Goal: Information Seeking & Learning: Compare options

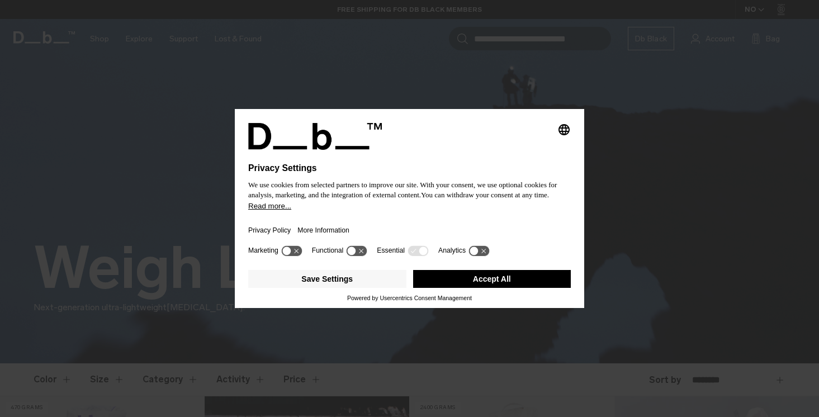
click at [505, 284] on button "Accept All" at bounding box center [492, 279] width 158 height 18
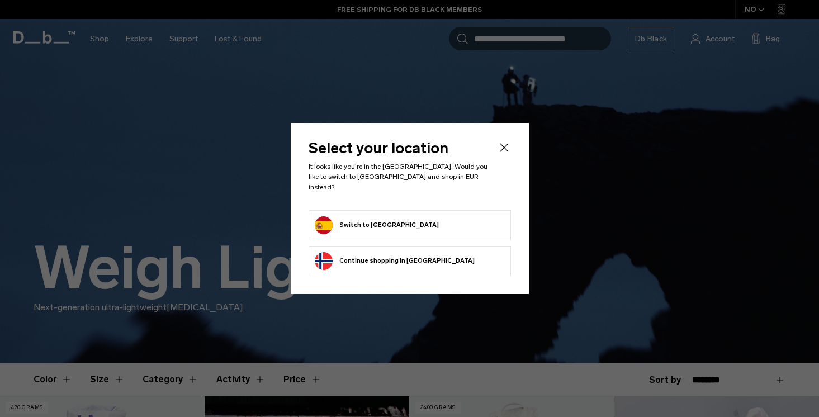
click at [500, 152] on icon "Close" at bounding box center [504, 147] width 13 height 13
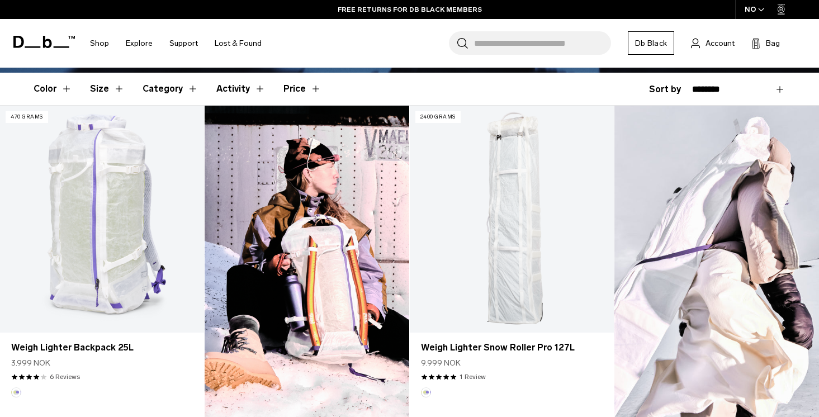
scroll to position [292, 0]
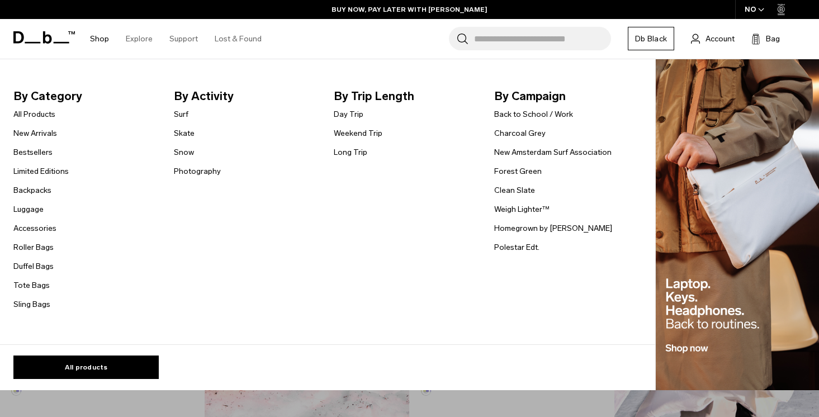
click at [98, 39] on link "Shop" at bounding box center [99, 39] width 19 height 40
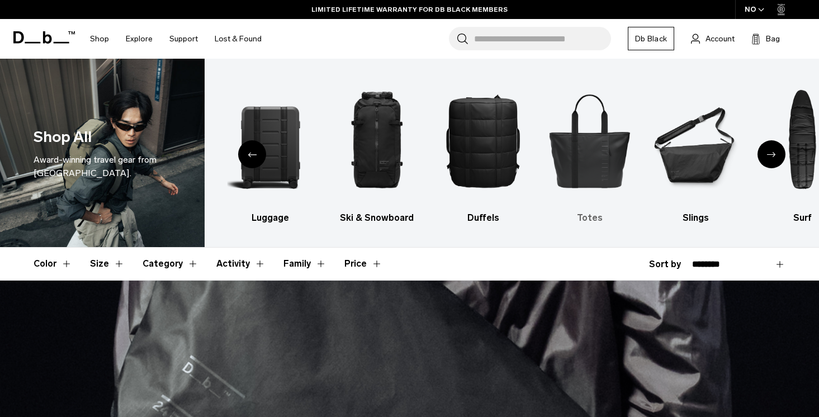
click at [582, 160] on img "5 / 10" at bounding box center [589, 140] width 87 height 130
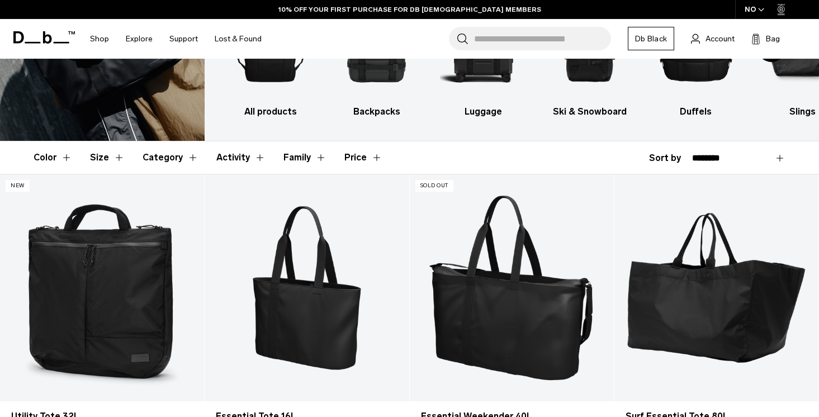
scroll to position [225, 0]
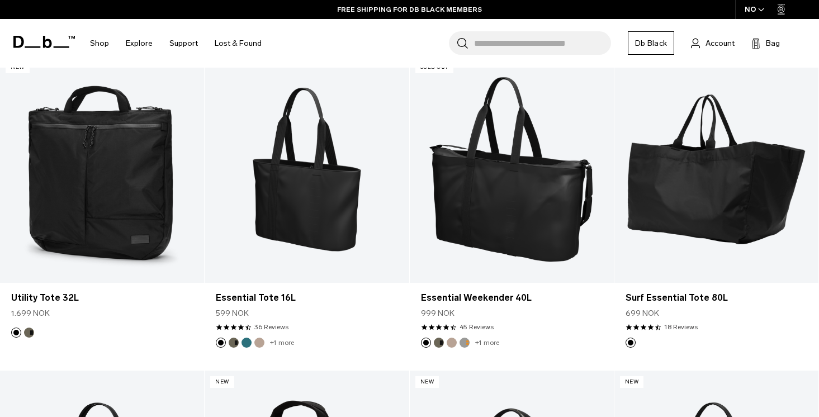
click at [756, 6] on div "NO" at bounding box center [754, 9] width 39 height 19
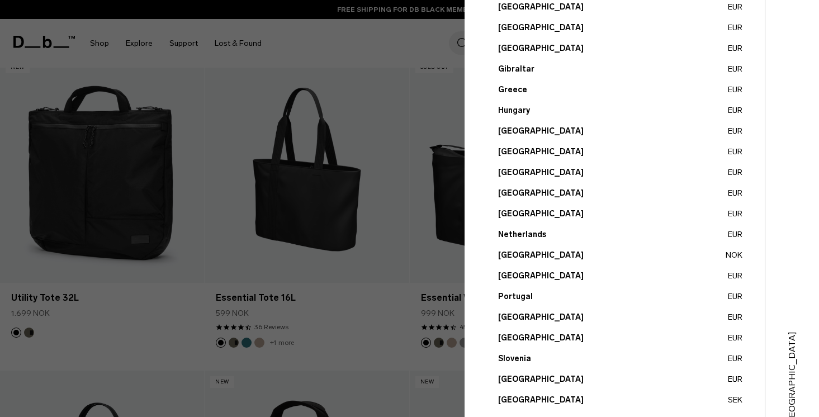
scroll to position [326, 0]
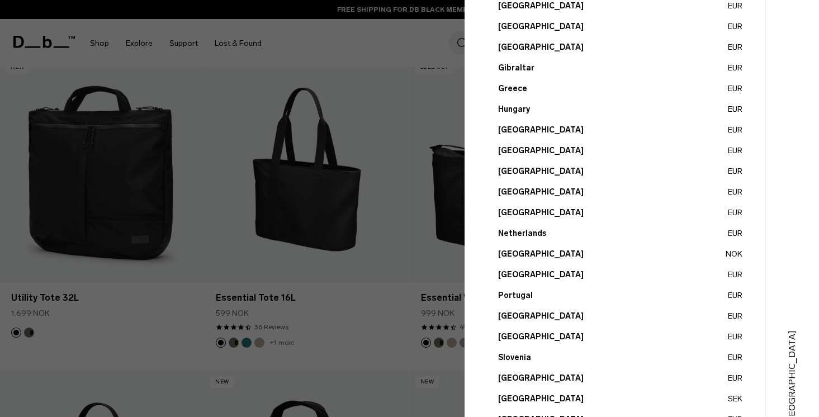
click at [540, 373] on button "Spain EUR" at bounding box center [620, 378] width 244 height 12
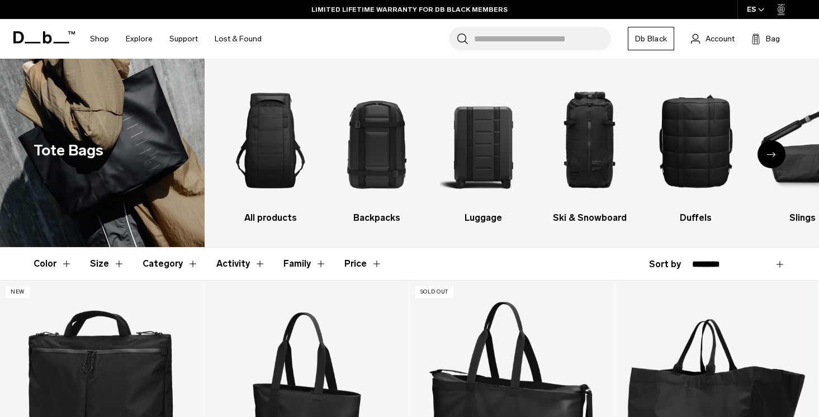
click at [777, 155] on div "Next slide" at bounding box center [771, 154] width 28 height 28
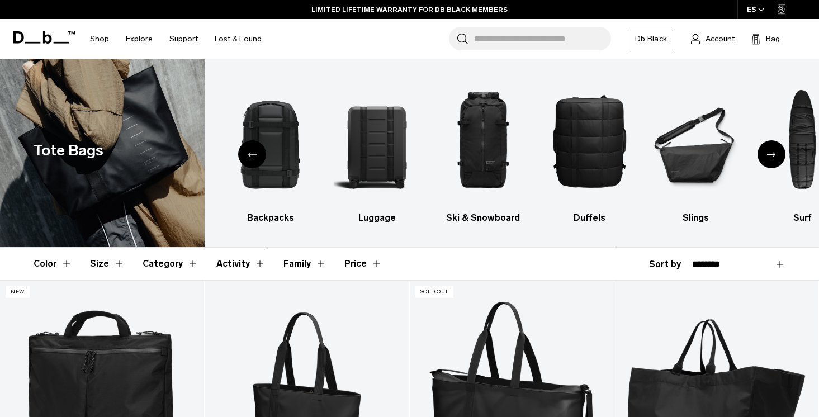
click at [777, 155] on div "Next slide" at bounding box center [771, 154] width 28 height 28
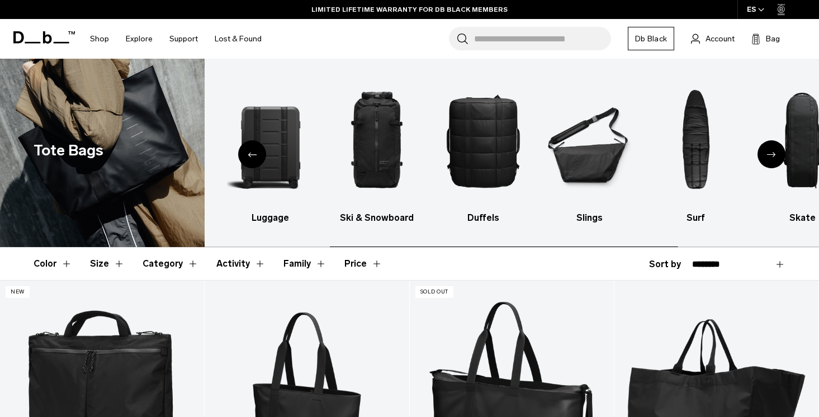
click at [777, 155] on div "Next slide" at bounding box center [771, 154] width 28 height 28
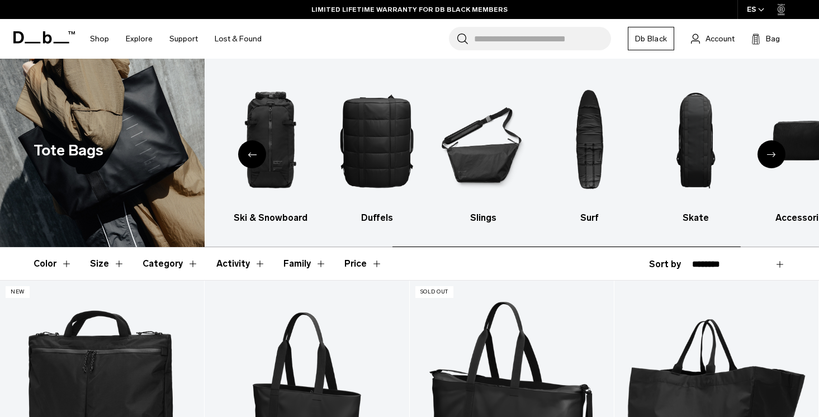
click at [777, 155] on div "Next slide" at bounding box center [771, 154] width 28 height 28
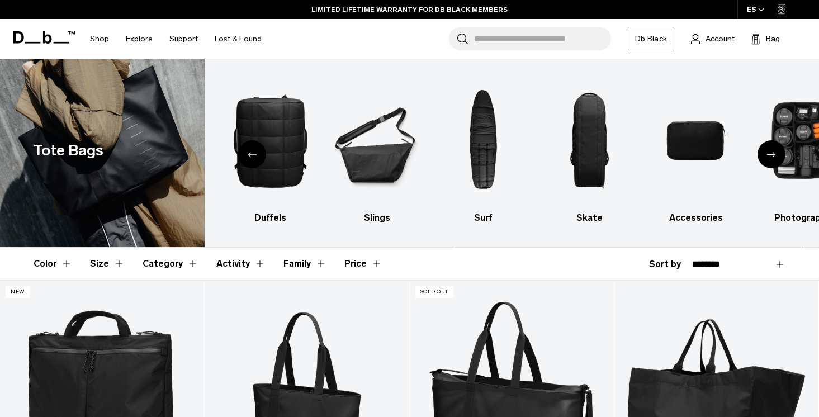
click at [777, 155] on div "Next slide" at bounding box center [771, 154] width 28 height 28
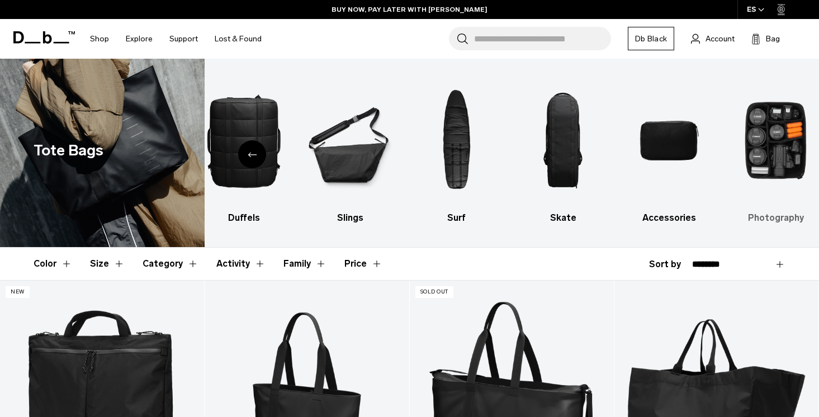
click at [782, 143] on img "10 / 10" at bounding box center [775, 140] width 87 height 130
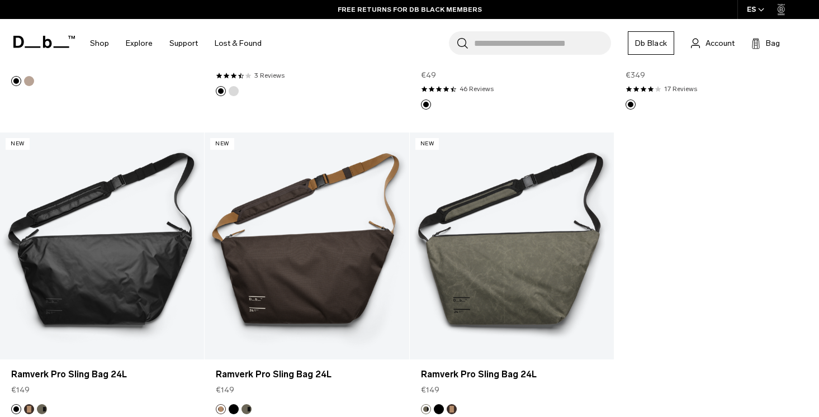
scroll to position [2056, 0]
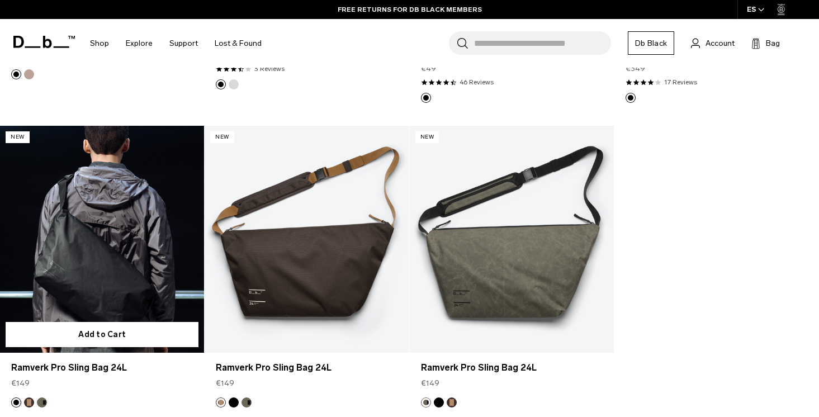
click at [30, 397] on button "Espresso" at bounding box center [29, 402] width 10 height 10
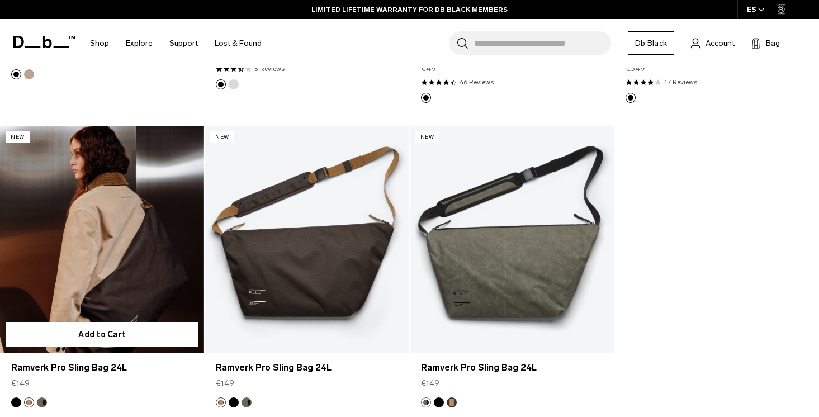
click at [45, 397] on button "Forest Green" at bounding box center [42, 402] width 10 height 10
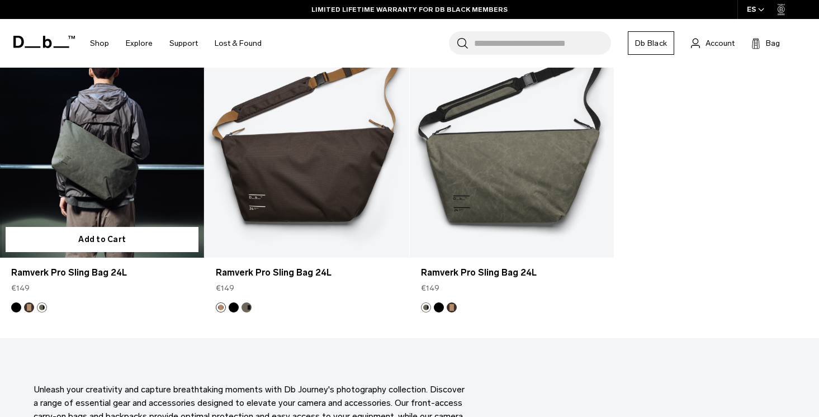
scroll to position [2190, 0]
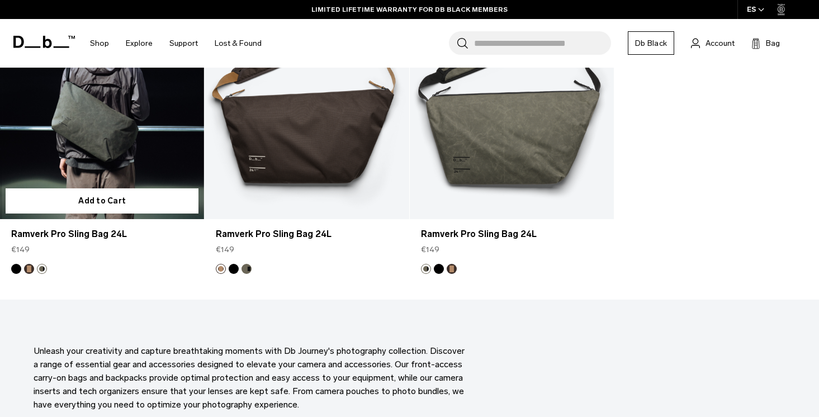
click at [29, 264] on button "Espresso" at bounding box center [29, 269] width 10 height 10
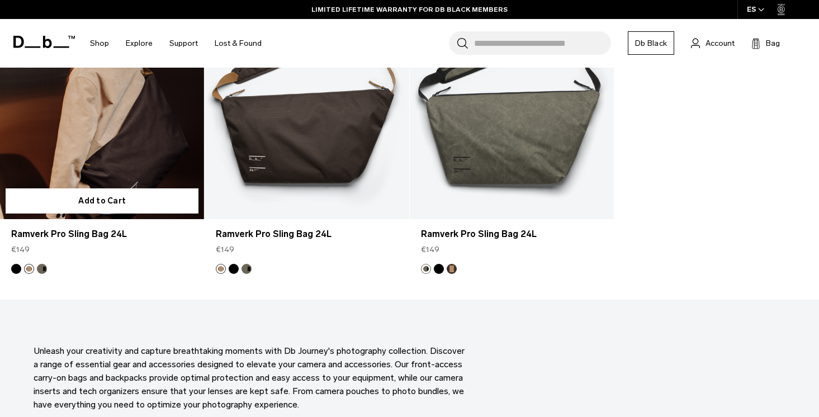
click at [15, 264] on button "Black Out" at bounding box center [16, 269] width 10 height 10
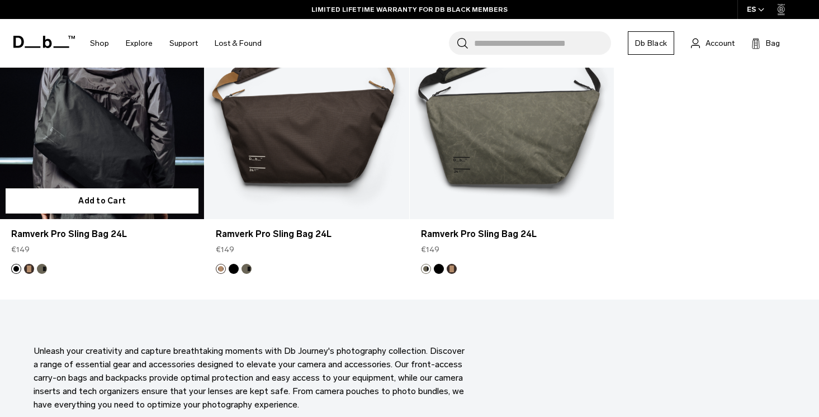
click at [116, 144] on link "Ramverk Pro Sling Bag 24L Black Out" at bounding box center [102, 105] width 204 height 227
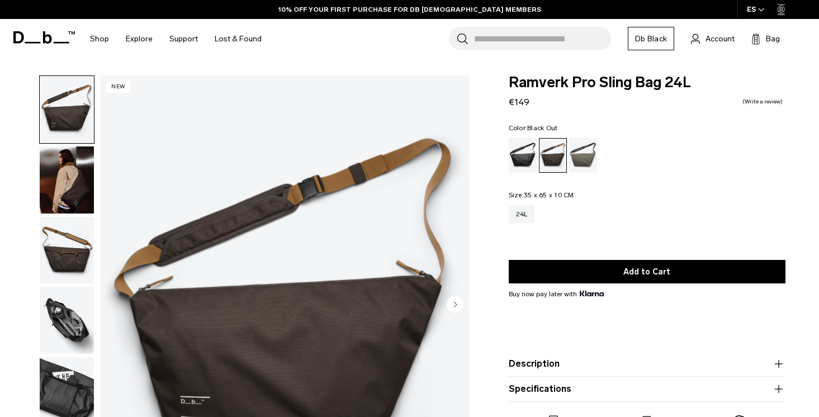
click at [517, 150] on div "Black Out" at bounding box center [523, 155] width 29 height 35
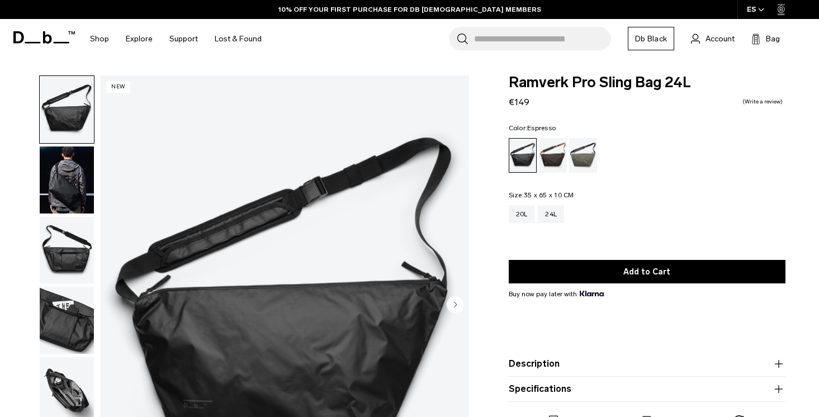
click at [551, 160] on div "Espresso" at bounding box center [553, 155] width 29 height 35
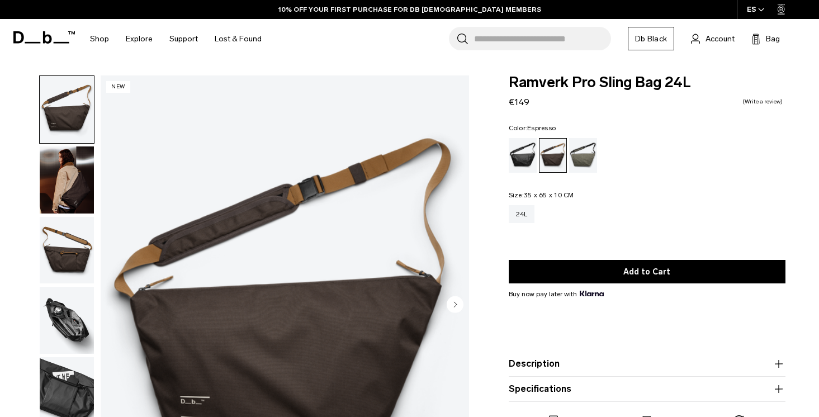
click at [77, 252] on img "button" at bounding box center [67, 250] width 54 height 67
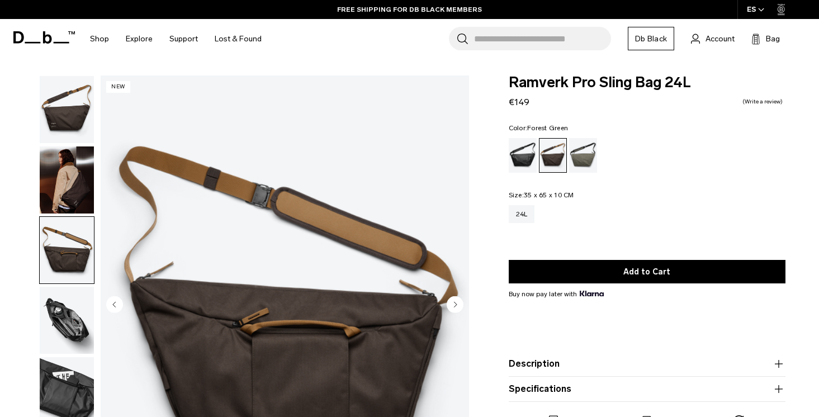
click at [591, 149] on div "Forest Green" at bounding box center [583, 155] width 29 height 35
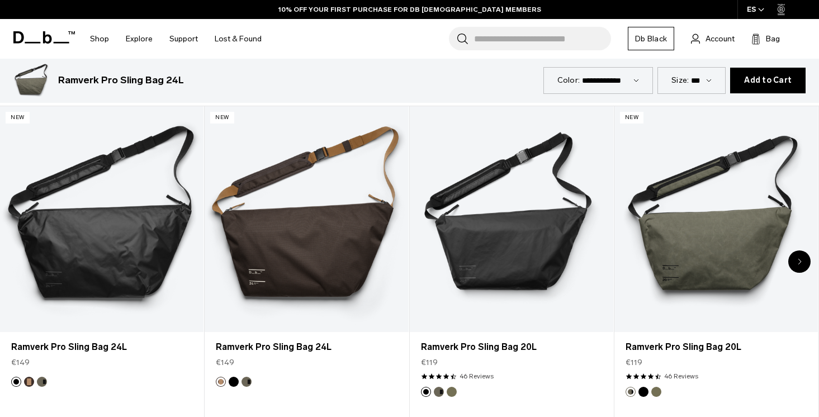
scroll to position [528, 0]
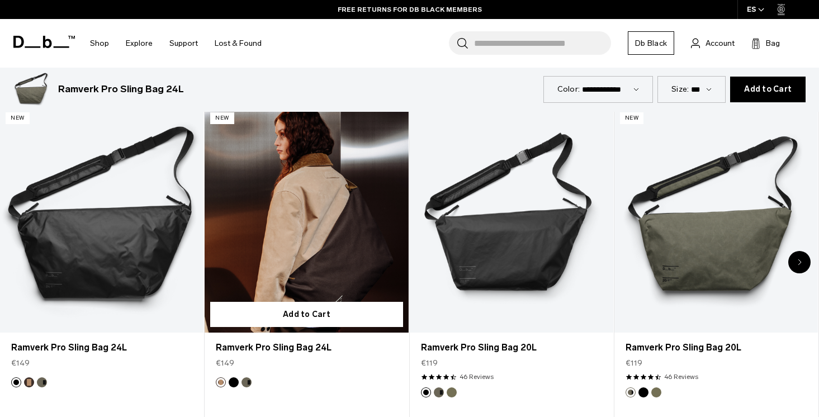
click at [250, 383] on button "Forest Green" at bounding box center [247, 382] width 10 height 10
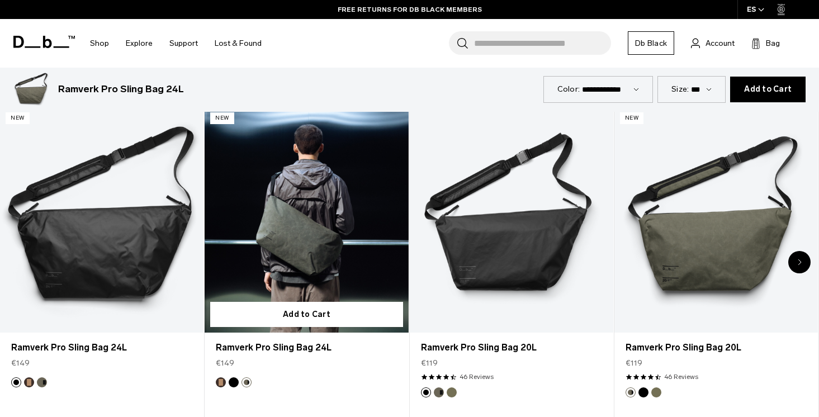
click at [235, 381] on button "Black Out" at bounding box center [234, 382] width 10 height 10
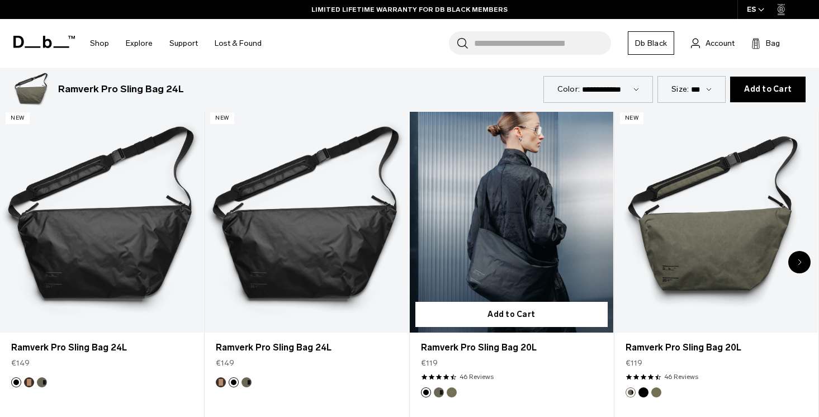
click at [439, 391] on button "Forest Green" at bounding box center [439, 392] width 10 height 10
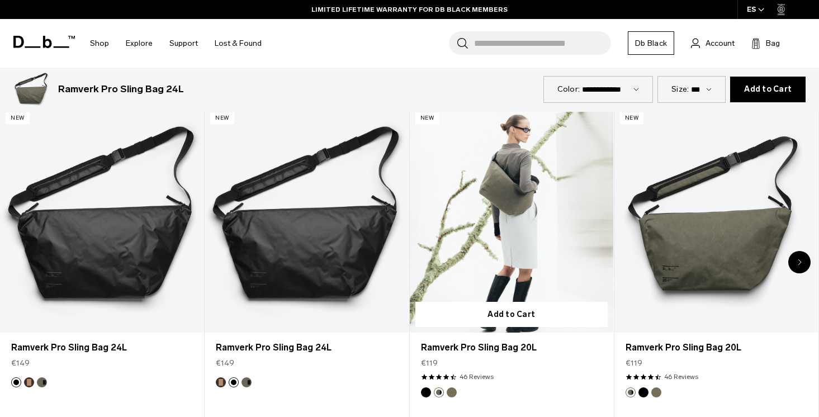
click at [448, 393] on button "Mash Green" at bounding box center [452, 392] width 10 height 10
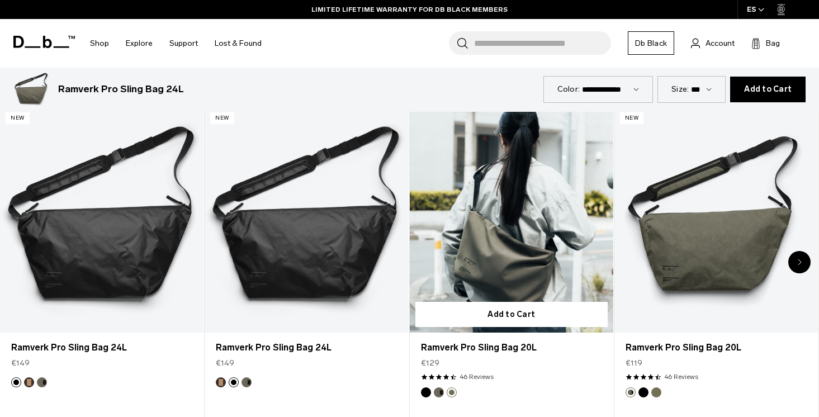
click at [442, 392] on button "Forest Green" at bounding box center [439, 392] width 10 height 10
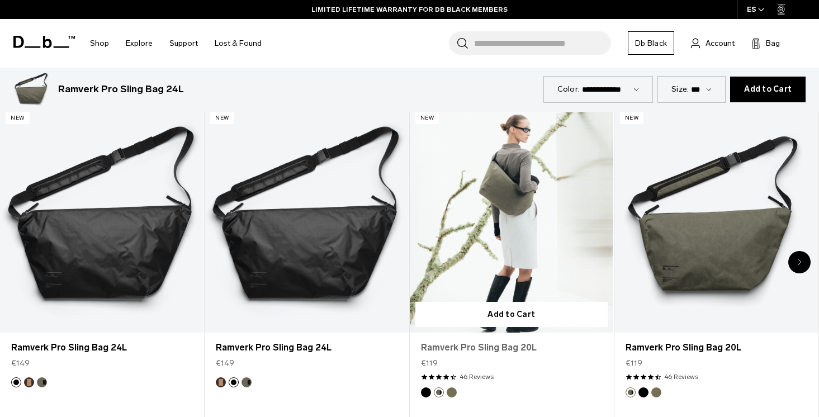
click at [479, 347] on link "Ramverk Pro Sling Bag 20L" at bounding box center [511, 347] width 181 height 13
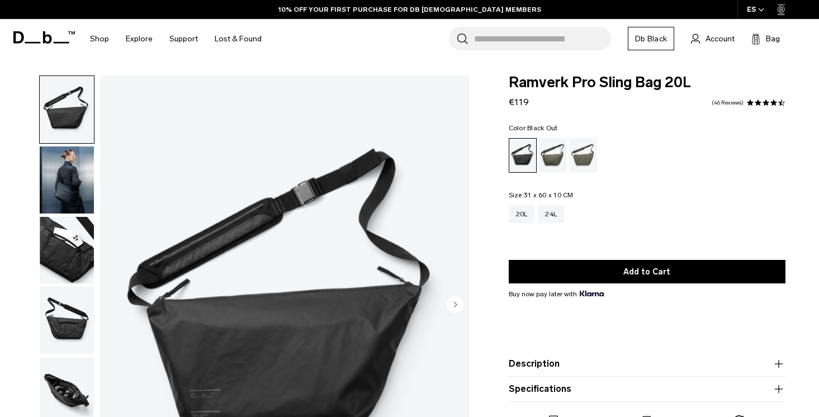
click at [56, 193] on img "button" at bounding box center [67, 179] width 54 height 67
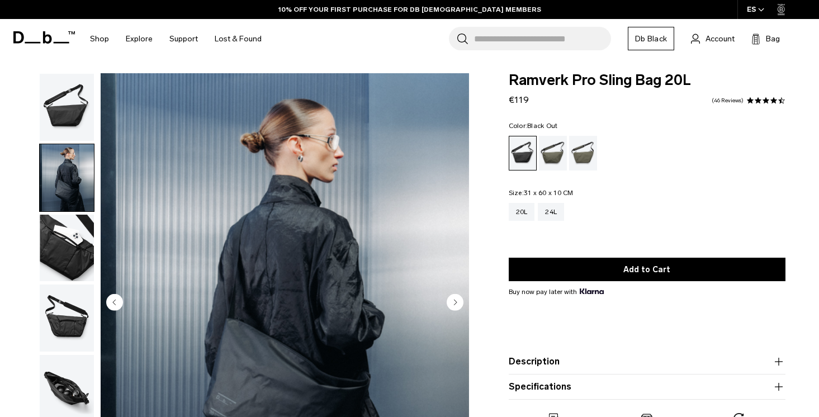
scroll to position [3, 0]
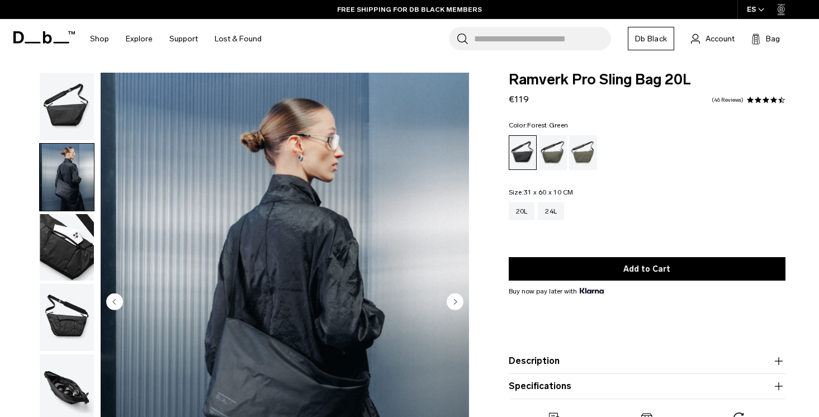
click at [545, 145] on div "Forest Green" at bounding box center [553, 152] width 29 height 35
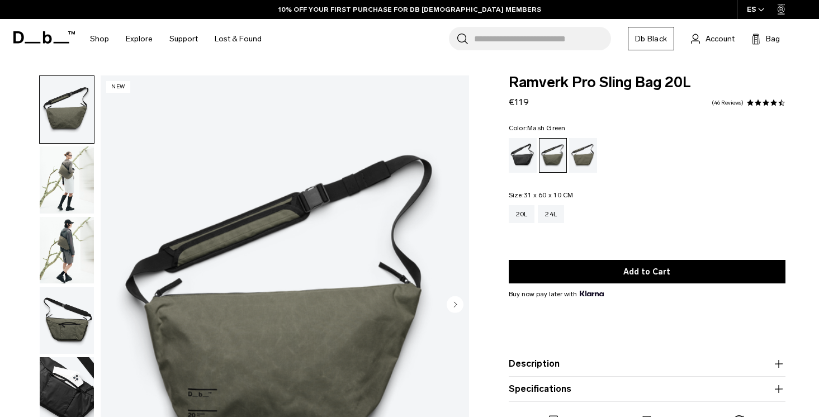
click at [590, 162] on div "Mash Green" at bounding box center [583, 155] width 29 height 35
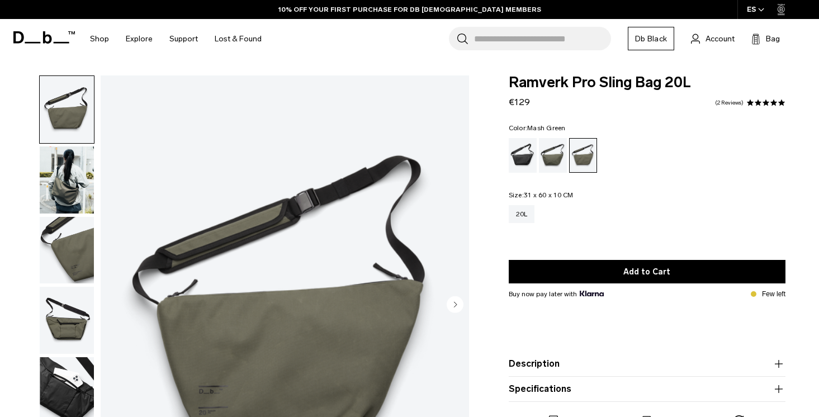
click at [59, 181] on img "button" at bounding box center [67, 179] width 54 height 67
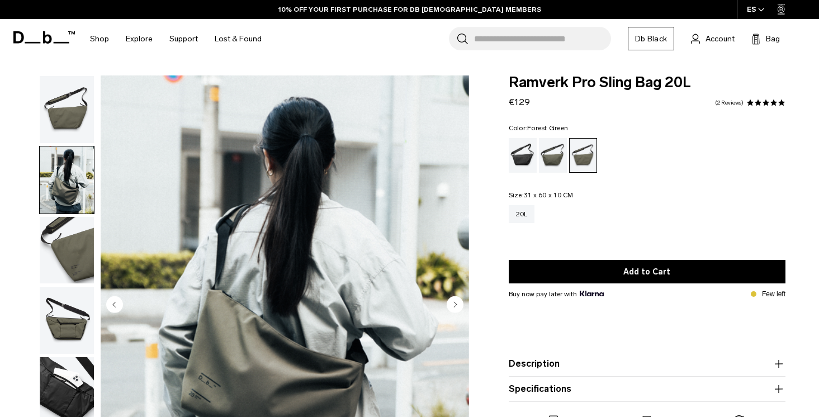
click at [549, 146] on div "Forest Green" at bounding box center [553, 155] width 29 height 35
